Goal: Check status: Check status

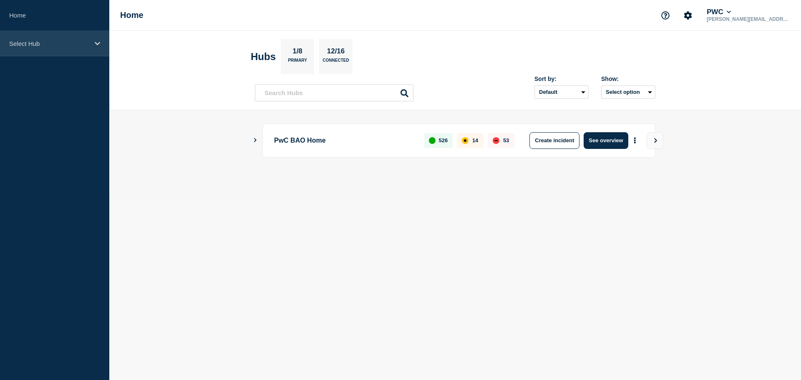
click at [91, 40] on div "Select Hub" at bounding box center [54, 43] width 109 height 25
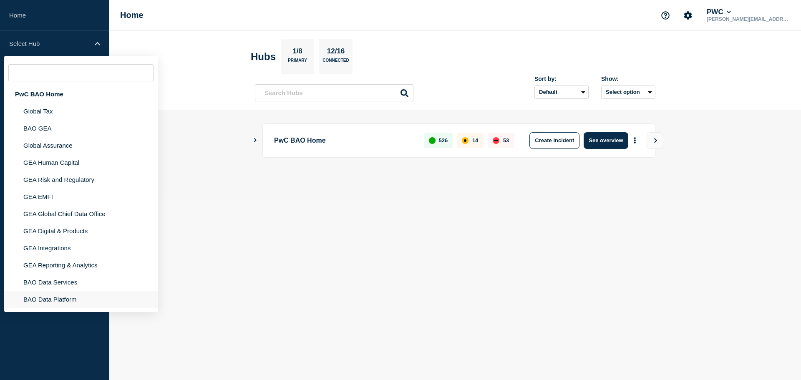
click at [62, 302] on li "BAO Data Platform" at bounding box center [81, 299] width 154 height 17
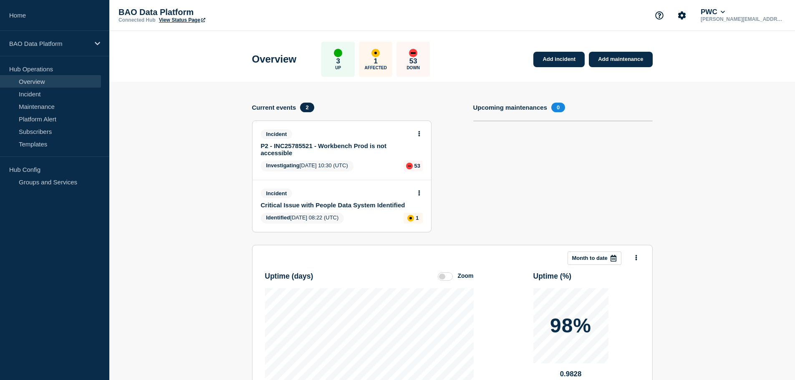
click at [316, 147] on link "P2 - INC25785521 - Workbench Prod is not accessible" at bounding box center [336, 149] width 151 height 14
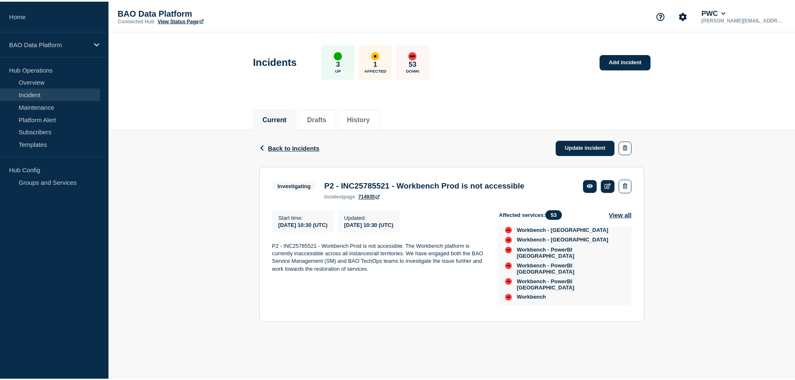
scroll to position [688, 0]
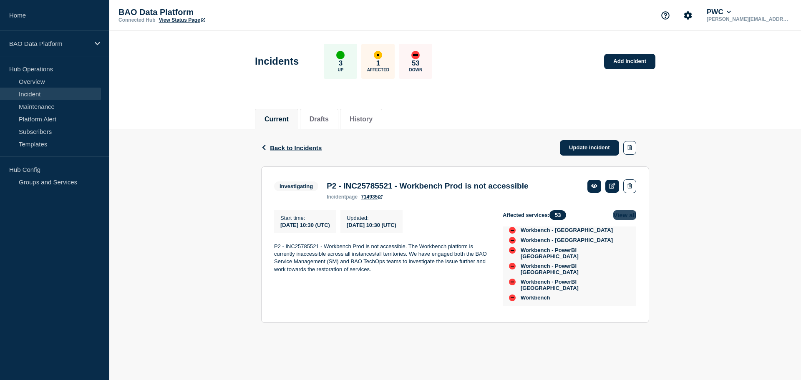
click at [624, 215] on button "View all" at bounding box center [625, 215] width 23 height 10
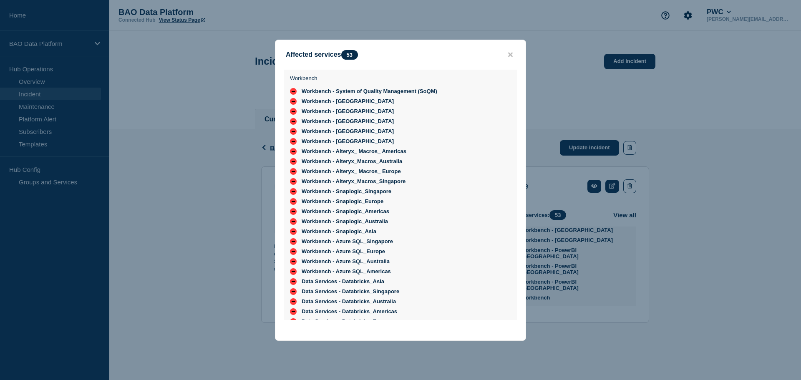
click at [508, 56] on button "close button" at bounding box center [511, 55] width 10 height 8
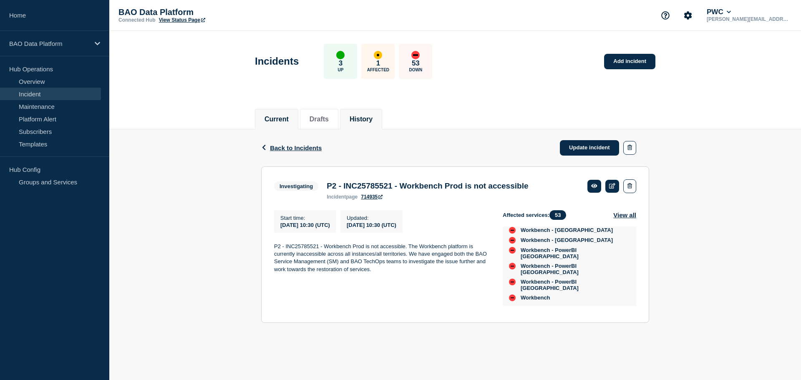
click at [371, 116] on button "History" at bounding box center [361, 120] width 23 height 8
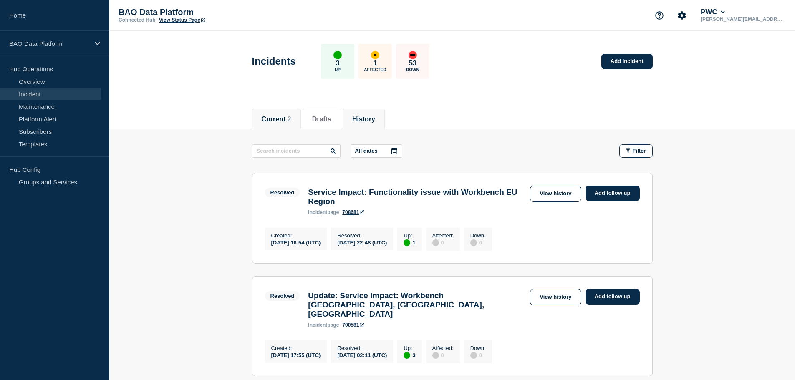
click at [277, 116] on button "Current 2" at bounding box center [277, 120] width 30 height 8
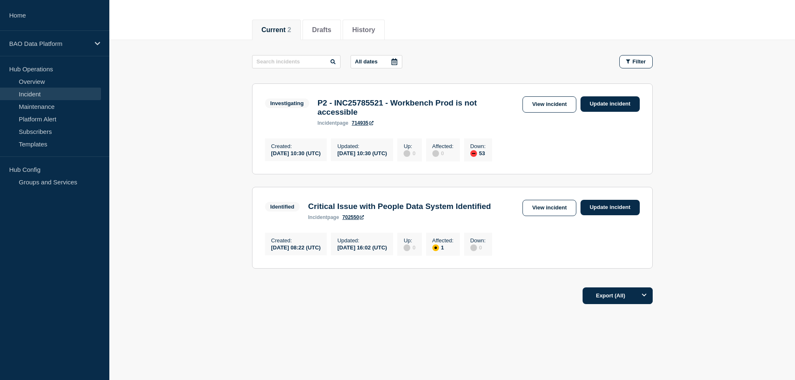
scroll to position [109, 0]
click at [480, 104] on div "P2 - INC25785521 - Workbench Prod is not accessible incident page 714935" at bounding box center [417, 113] width 209 height 28
click at [543, 96] on link "View incident" at bounding box center [550, 104] width 54 height 16
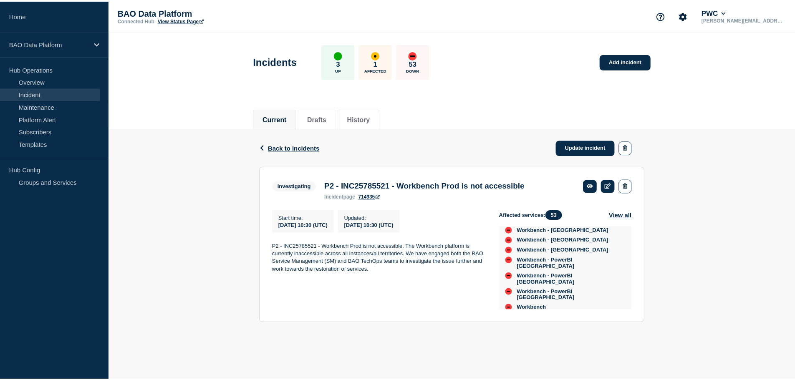
scroll to position [626, 0]
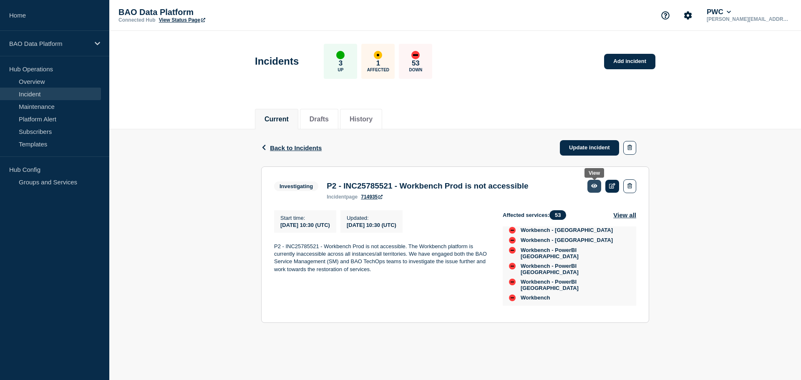
click at [592, 184] on icon at bounding box center [594, 185] width 6 height 5
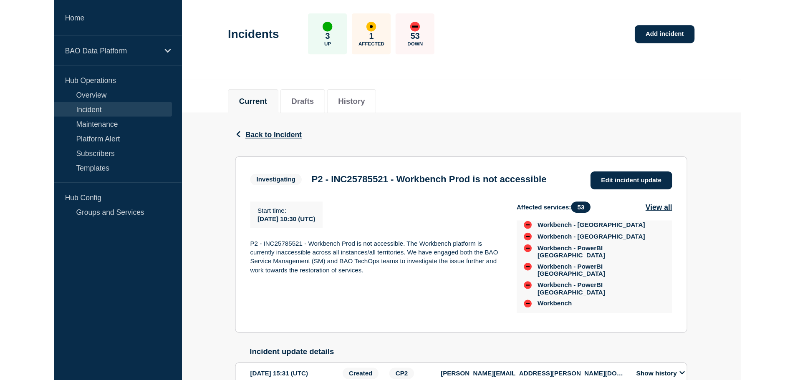
scroll to position [688, 0]
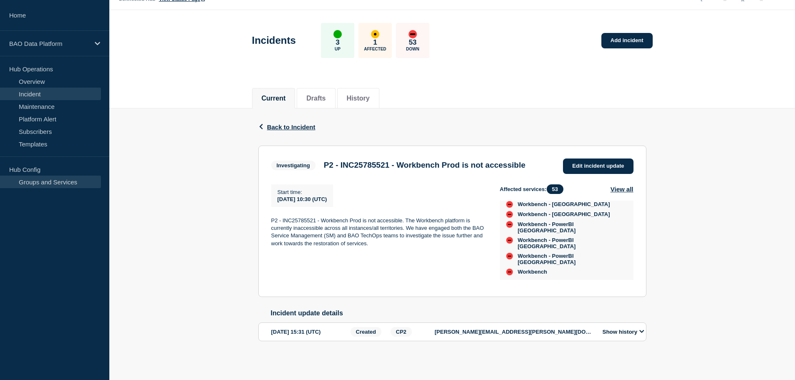
click at [56, 183] on link "Groups and Services" at bounding box center [50, 182] width 101 height 13
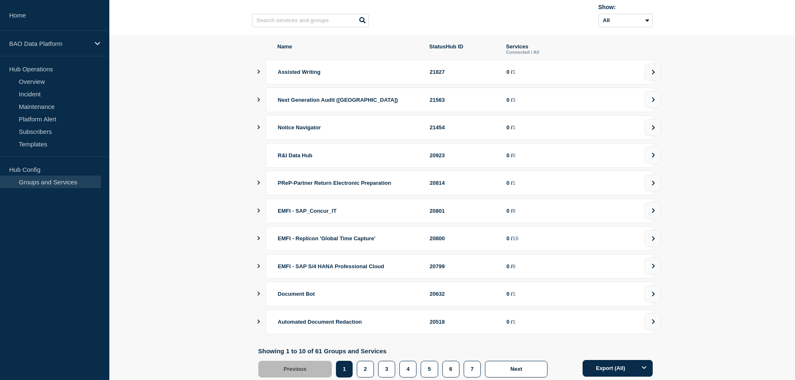
scroll to position [13, 0]
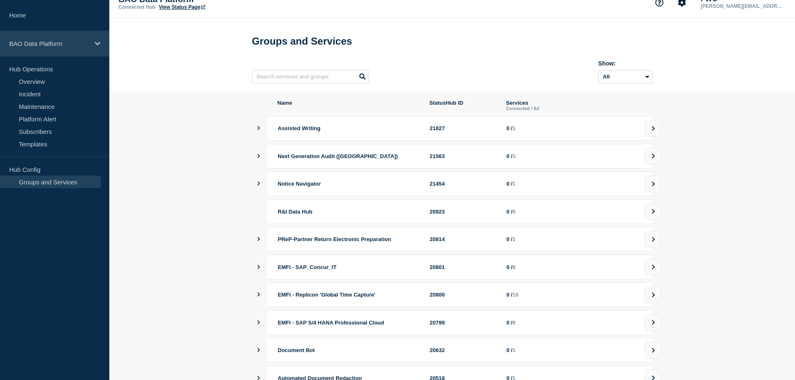
click at [57, 43] on p "BAO Data Platform" at bounding box center [49, 43] width 80 height 7
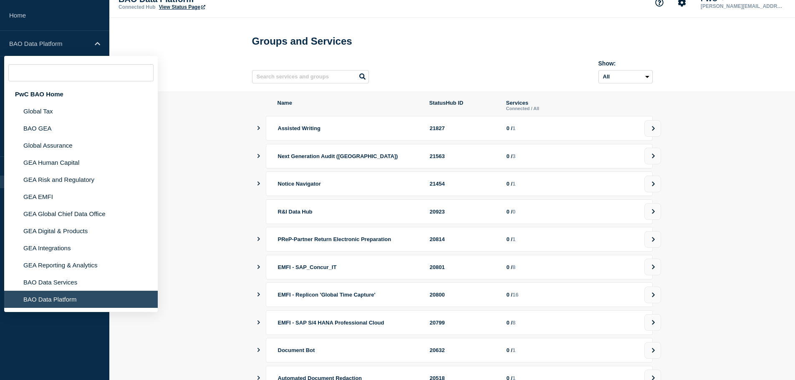
click at [56, 299] on li "BAO Data Platform" at bounding box center [81, 299] width 154 height 17
click at [45, 325] on aside "Home BAO Data Platform PwC BAO Home Global Tax BAO GEA Global Assurance GEA Hum…" at bounding box center [54, 190] width 109 height 380
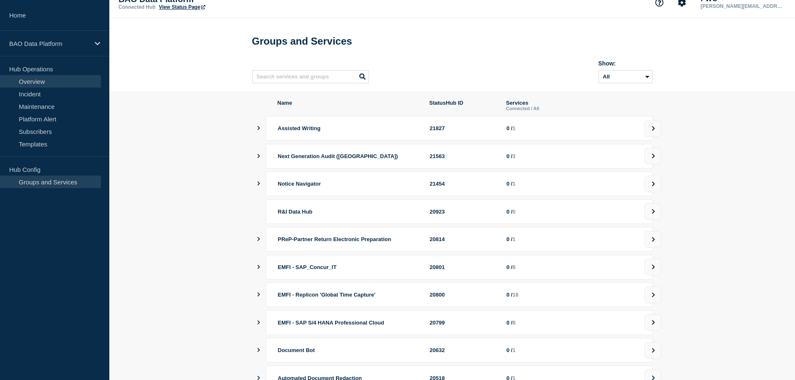
click at [35, 83] on link "Overview" at bounding box center [50, 81] width 101 height 13
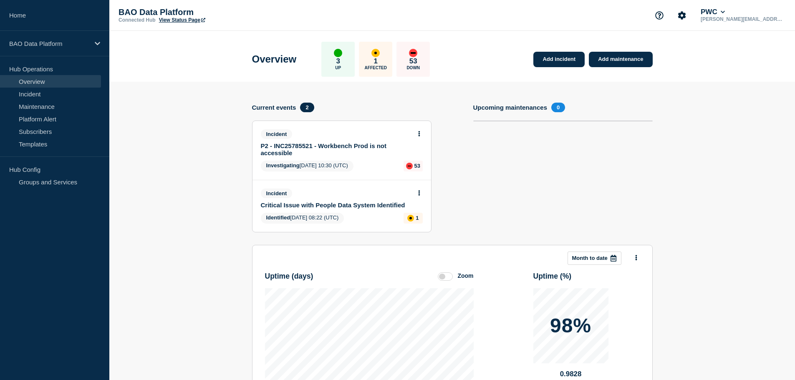
click at [316, 153] on link "P2 - INC25785521 - Workbench Prod is not accessible" at bounding box center [336, 149] width 151 height 14
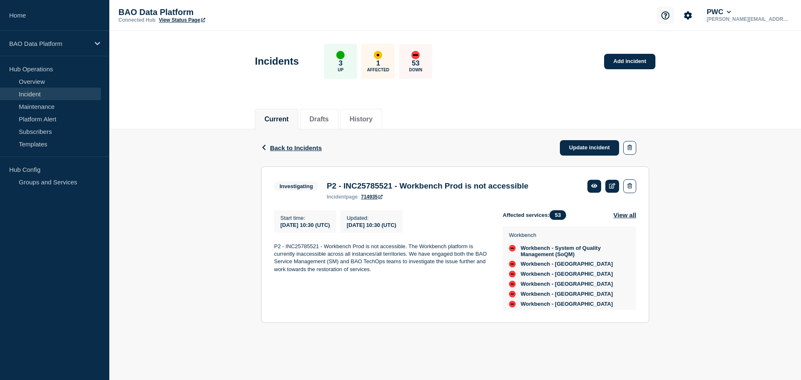
click at [670, 16] on icon "Support" at bounding box center [666, 15] width 8 height 8
click at [732, 11] on icon at bounding box center [729, 12] width 5 height 5
click at [758, 80] on link "User settings" at bounding box center [760, 79] width 37 height 7
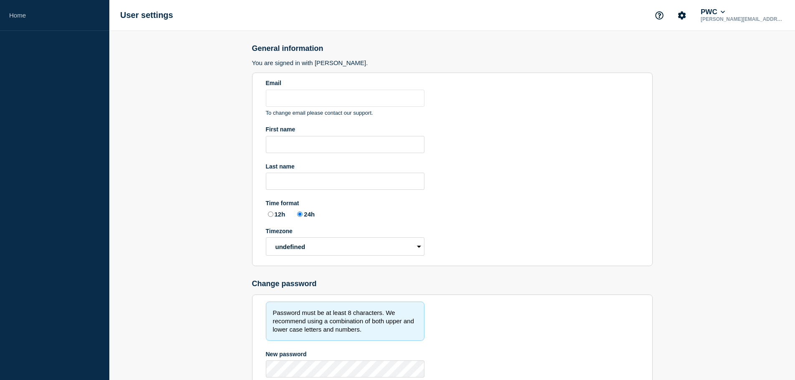
type input "roland.x.baisden@pwc.com"
radio input "true"
select select "hub"
click at [725, 13] on icon at bounding box center [723, 12] width 4 height 3
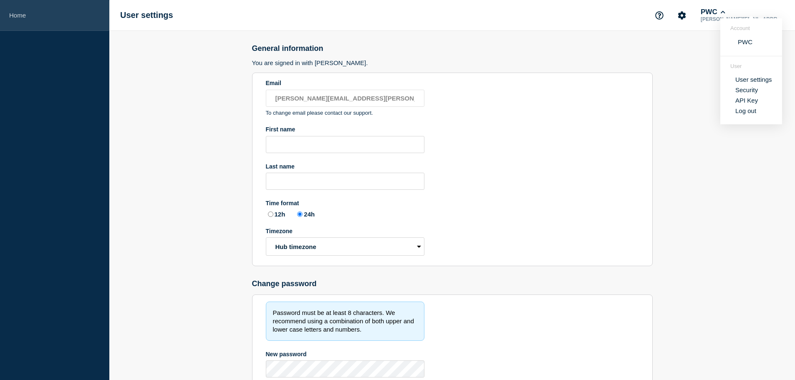
click at [25, 13] on link "Home" at bounding box center [54, 15] width 109 height 31
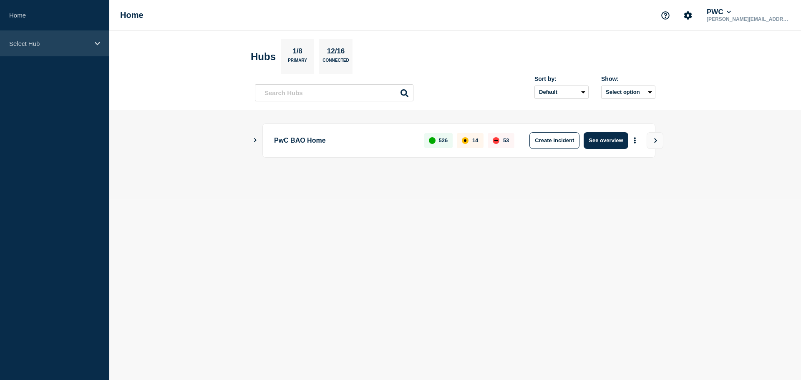
click at [92, 43] on div "Select Hub" at bounding box center [54, 43] width 109 height 25
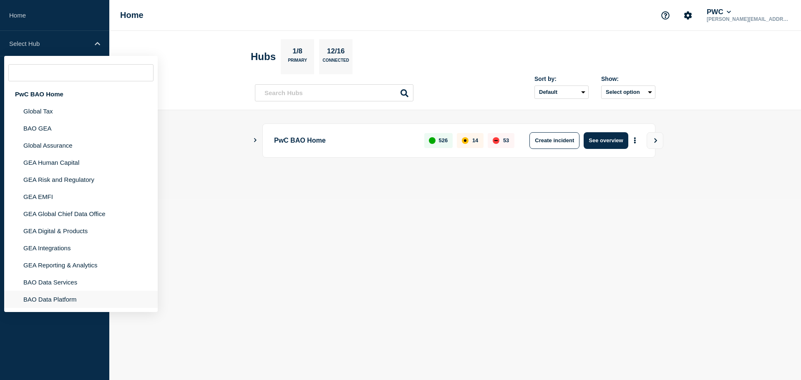
click at [61, 301] on li "BAO Data Platform" at bounding box center [81, 299] width 154 height 17
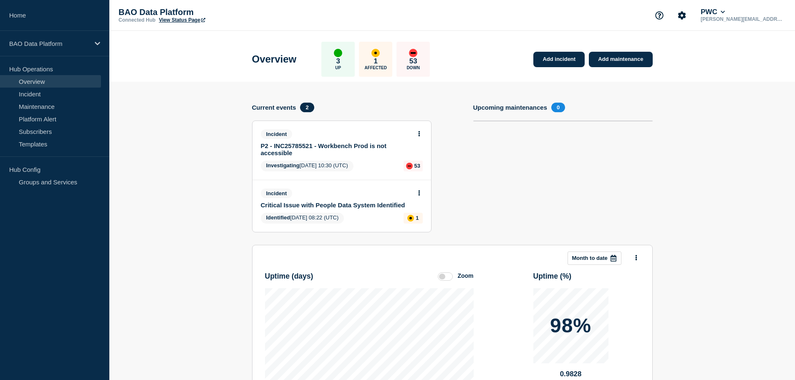
click at [307, 148] on link "P2 - INC25785521 - Workbench Prod is not accessible" at bounding box center [336, 149] width 151 height 14
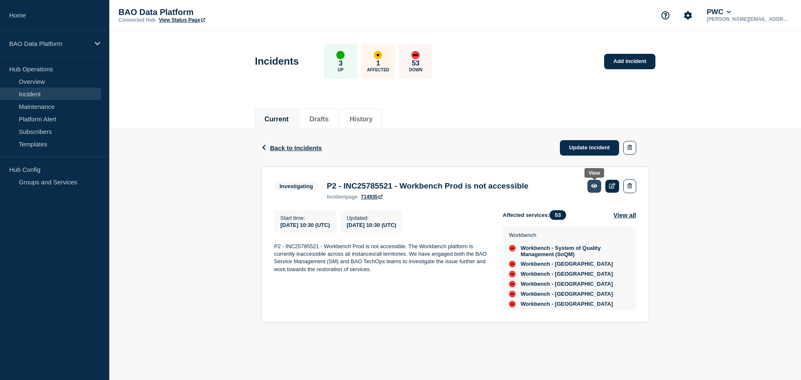
click at [596, 183] on icon at bounding box center [594, 185] width 6 height 5
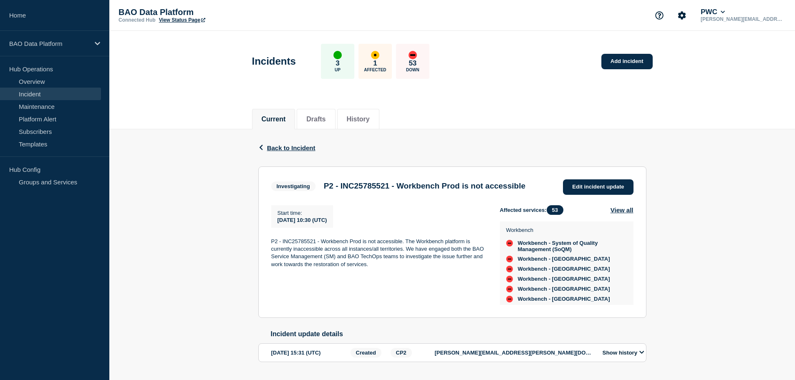
scroll to position [32, 0]
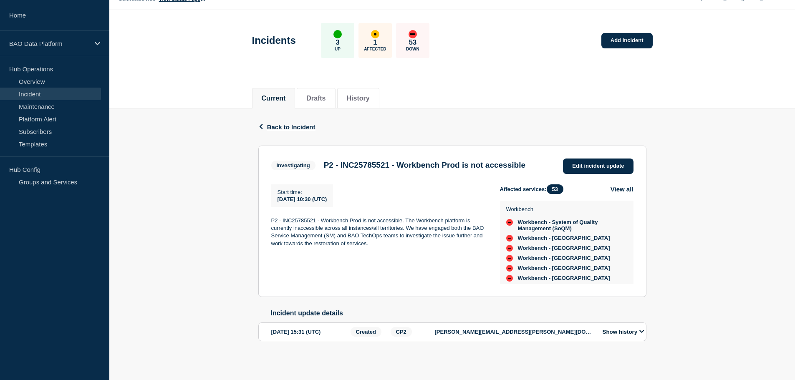
click at [640, 330] on button "Show history" at bounding box center [623, 331] width 47 height 7
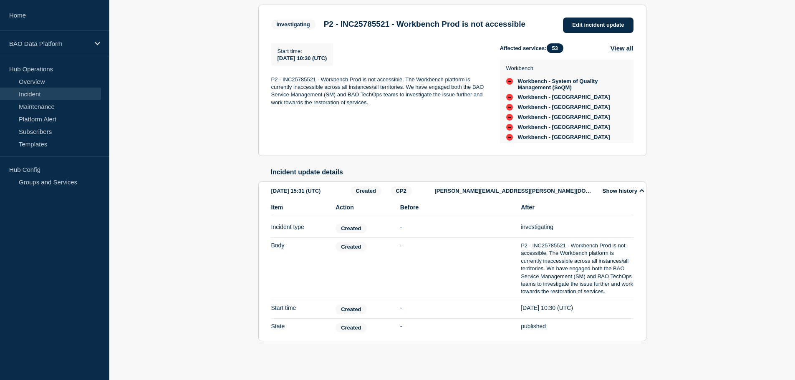
scroll to position [173, 0]
